Goal: Information Seeking & Learning: Learn about a topic

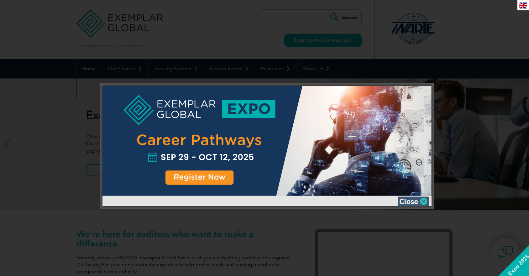
click at [426, 202] on img at bounding box center [413, 200] width 31 height 9
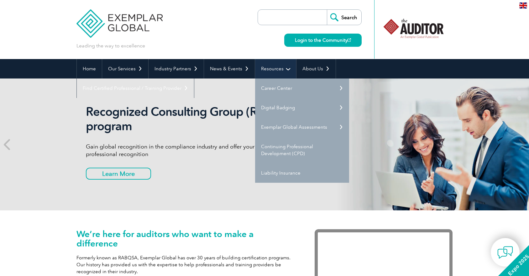
click at [275, 68] on link "Resources" at bounding box center [275, 68] width 41 height 19
click at [278, 68] on link "Resources" at bounding box center [275, 68] width 41 height 19
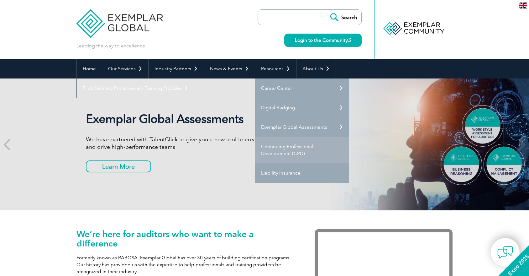
click at [273, 151] on link "Continuing Professional Development (CPD)" at bounding box center [302, 150] width 94 height 26
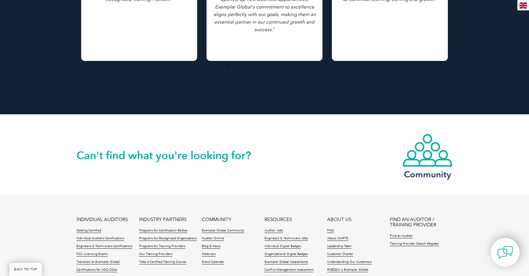
scroll to position [887, 0]
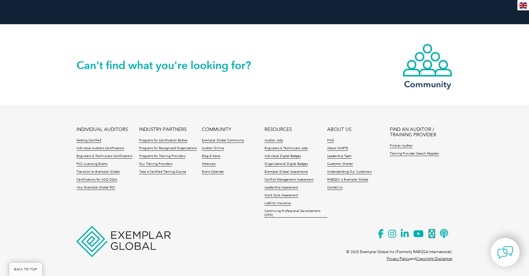
click at [216, 129] on link "COMMUNITY" at bounding box center [216, 129] width 29 height 5
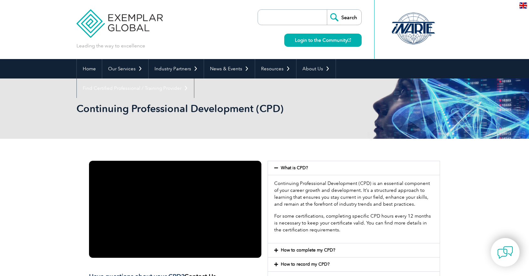
scroll to position [6, 0]
